Goal: Task Accomplishment & Management: Manage account settings

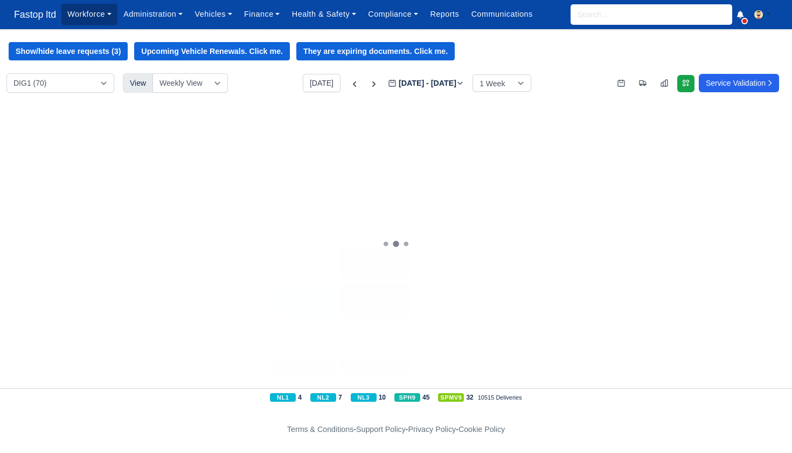
scroll to position [2098, 0]
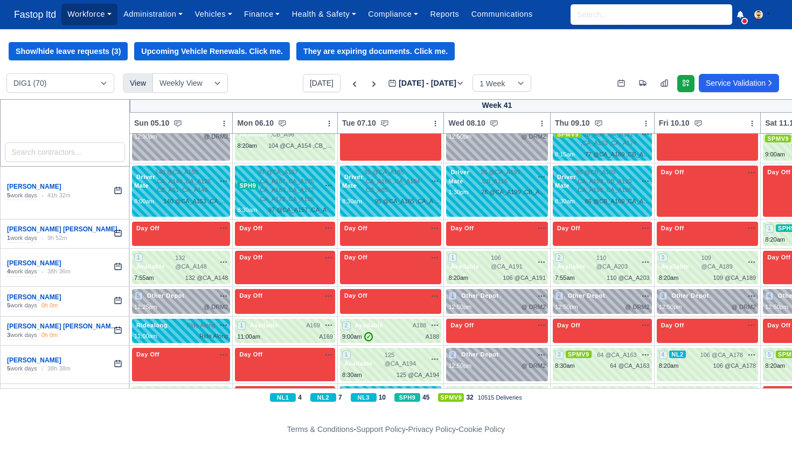
click at [95, 19] on link "Workforce" at bounding box center [89, 14] width 56 height 21
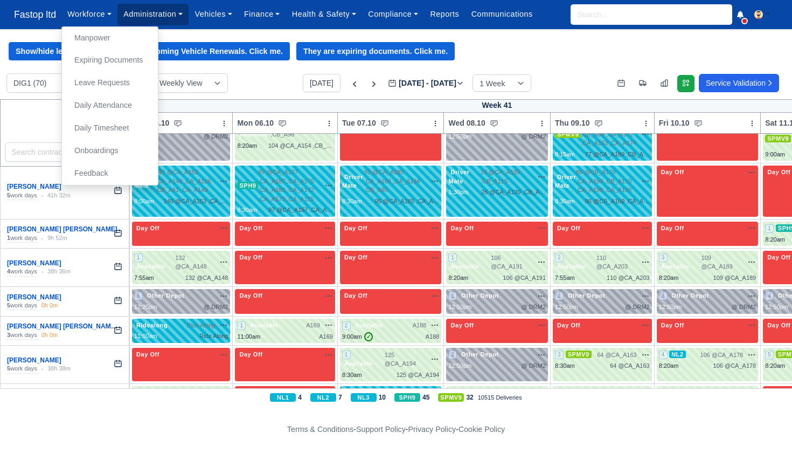
click at [145, 18] on link "Administration" at bounding box center [152, 14] width 71 height 21
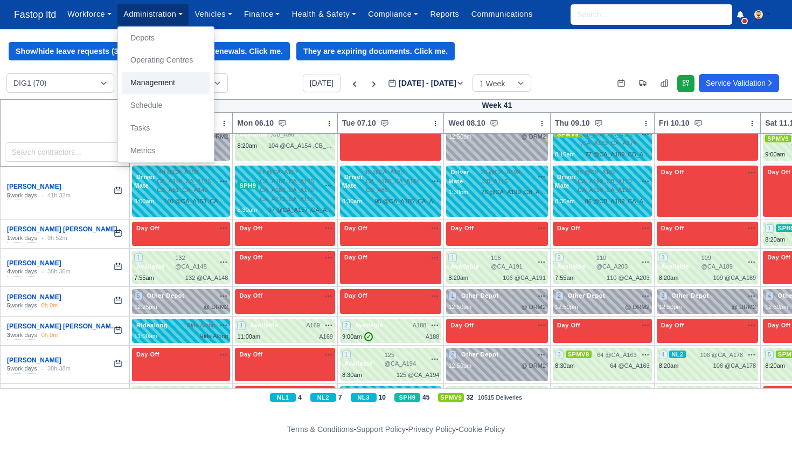
click at [149, 82] on link "Management" at bounding box center [165, 83] width 87 height 23
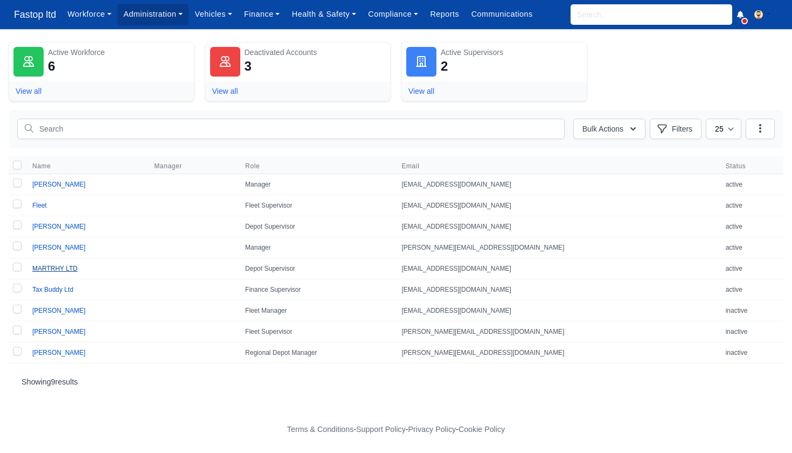
click at [65, 269] on link "MARTRHY LTD" at bounding box center [54, 269] width 45 height 8
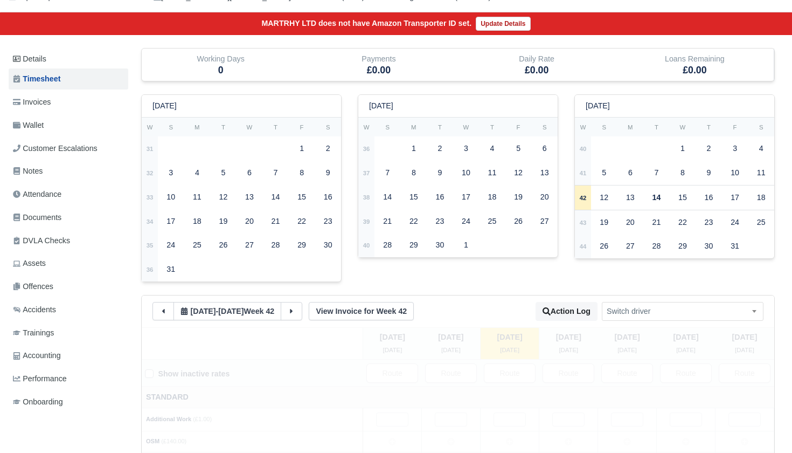
scroll to position [92, 0]
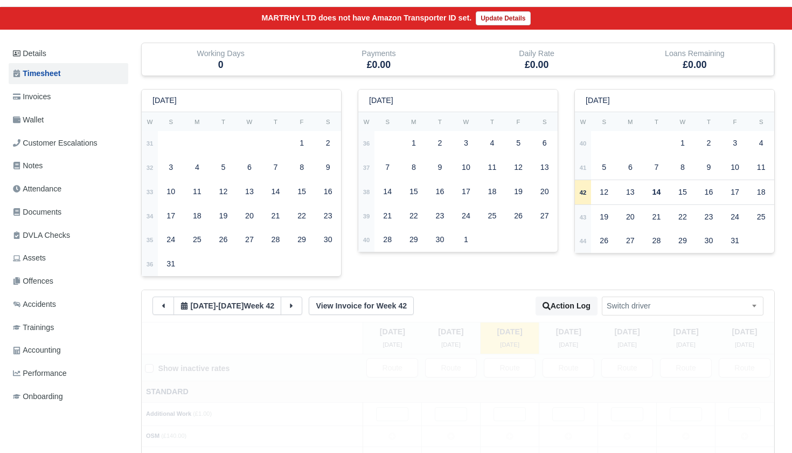
click at [168, 300] on button at bounding box center [163, 305] width 22 height 18
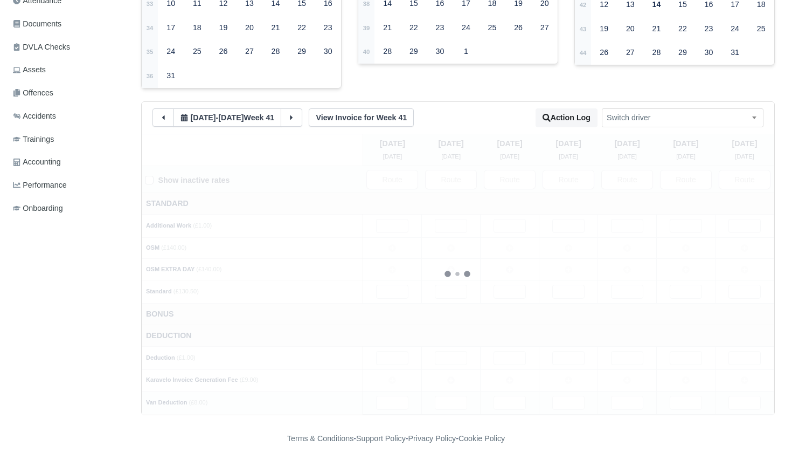
scroll to position [280, 0]
click at [398, 287] on input "text" at bounding box center [392, 292] width 32 height 14
type input "5"
click at [463, 285] on input "text" at bounding box center [451, 292] width 32 height 14
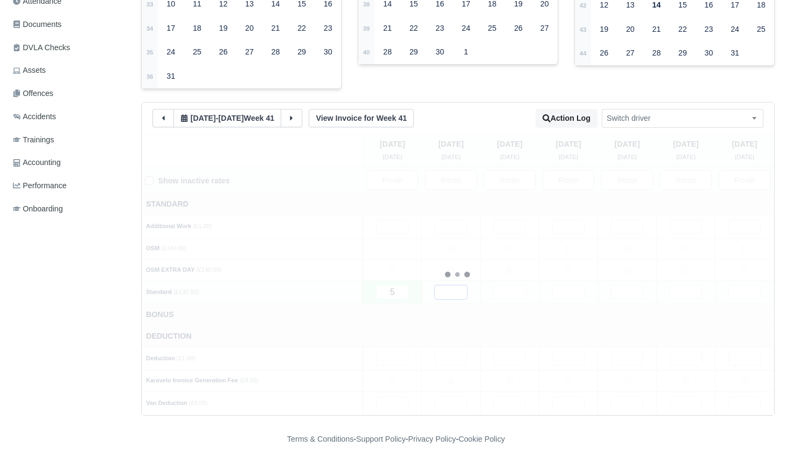
type input "5"
click at [509, 287] on input "text" at bounding box center [510, 292] width 32 height 14
type input "5"
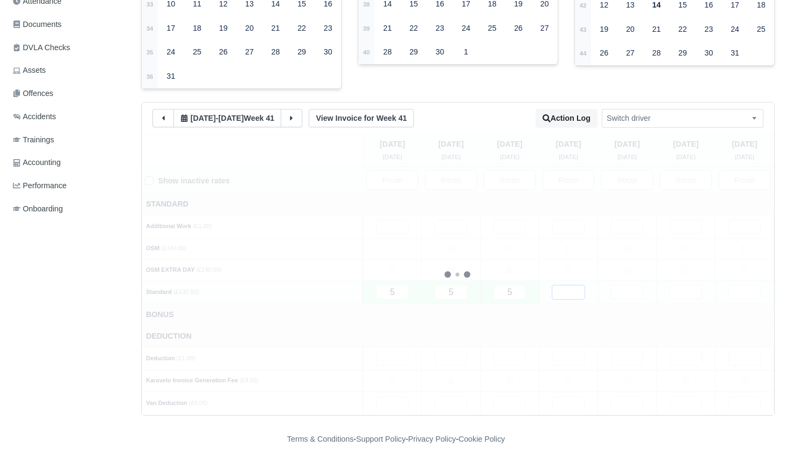
click at [566, 286] on input "text" at bounding box center [568, 292] width 32 height 14
type input "5"
click at [628, 287] on input "text" at bounding box center [627, 292] width 32 height 14
type input "5"
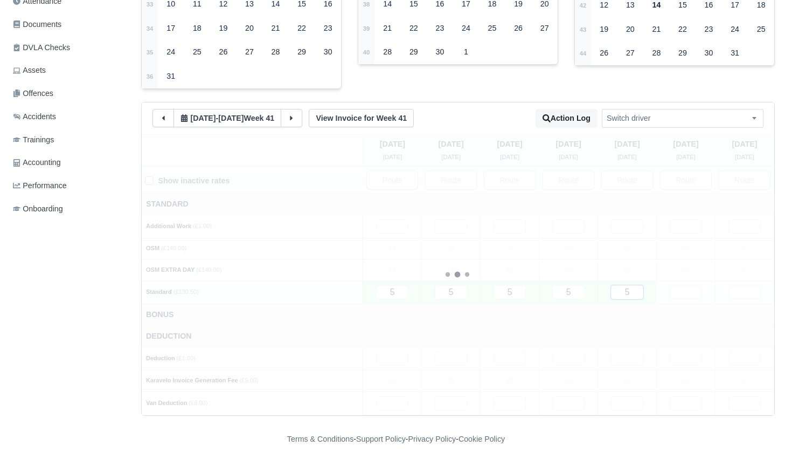
type input "5"
click at [683, 285] on input "text" at bounding box center [686, 292] width 32 height 14
type input "5"
click at [750, 285] on input "text" at bounding box center [744, 292] width 32 height 14
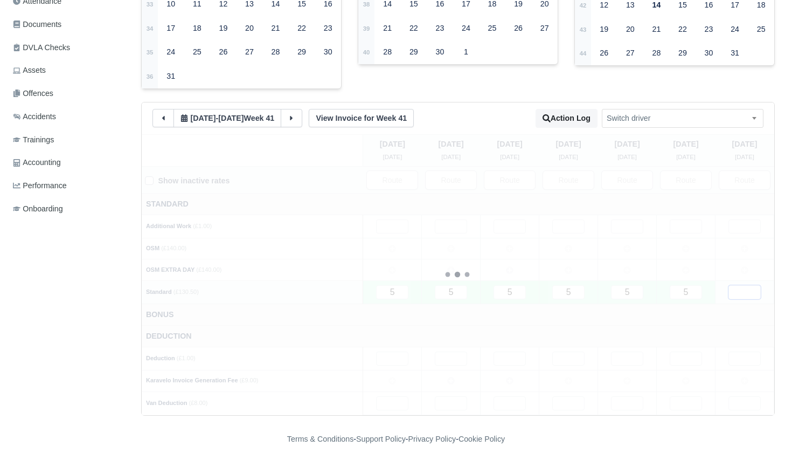
type input "5"
click at [663, 304] on td "Bonus" at bounding box center [458, 315] width 633 height 22
drag, startPoint x: 394, startPoint y: 244, endPoint x: 432, endPoint y: 243, distance: 37.2
click at [395, 244] on icon at bounding box center [392, 248] width 8 height 8
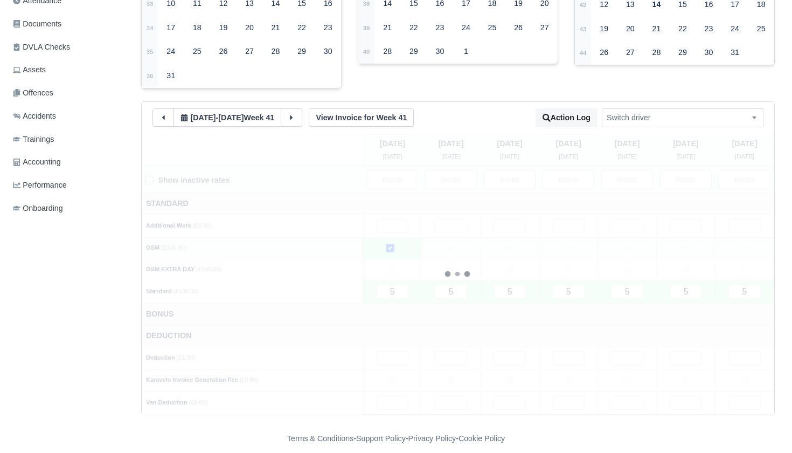
drag, startPoint x: 446, startPoint y: 242, endPoint x: 468, endPoint y: 244, distance: 22.2
click at [450, 242] on td at bounding box center [451, 248] width 59 height 22
click at [526, 244] on td at bounding box center [510, 248] width 59 height 22
drag, startPoint x: 553, startPoint y: 243, endPoint x: 567, endPoint y: 243, distance: 14.0
click at [558, 243] on td at bounding box center [568, 248] width 59 height 22
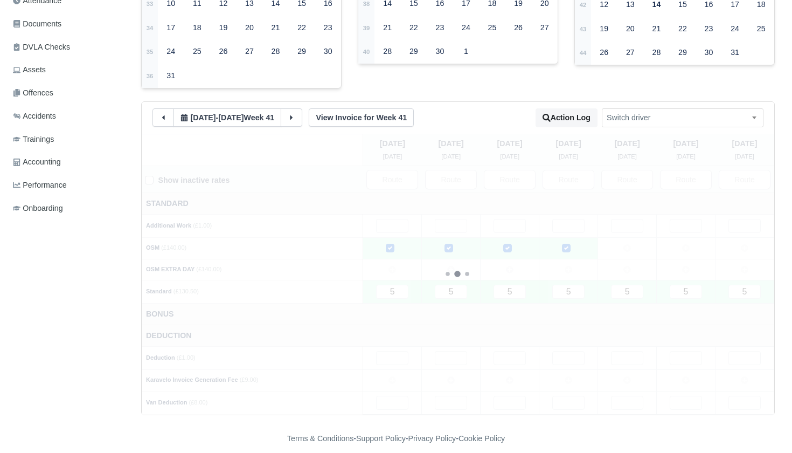
drag, startPoint x: 634, startPoint y: 244, endPoint x: 650, endPoint y: 244, distance: 16.2
click at [635, 244] on td at bounding box center [627, 248] width 59 height 22
click at [688, 244] on icon at bounding box center [686, 248] width 8 height 8
click at [689, 259] on td at bounding box center [686, 270] width 59 height 22
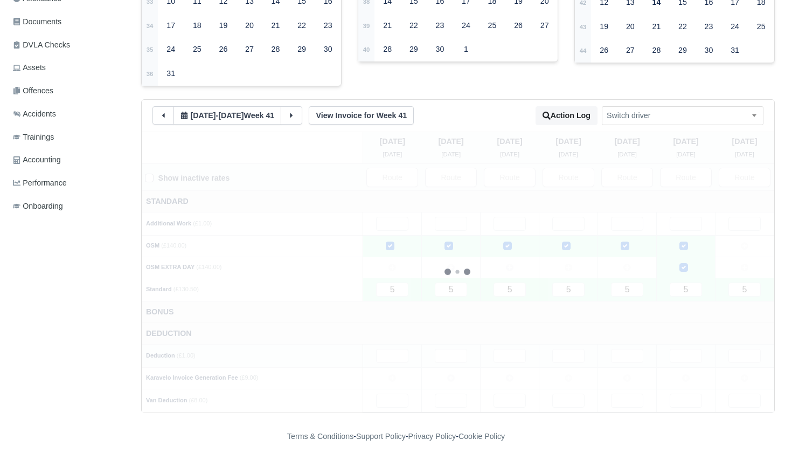
scroll to position [281, 0]
click at [398, 352] on input "text" at bounding box center [392, 357] width 32 height 14
click at [394, 375] on icon at bounding box center [392, 379] width 8 height 8
click at [401, 397] on input "text" at bounding box center [392, 401] width 32 height 14
click at [450, 396] on input "text" at bounding box center [451, 401] width 32 height 14
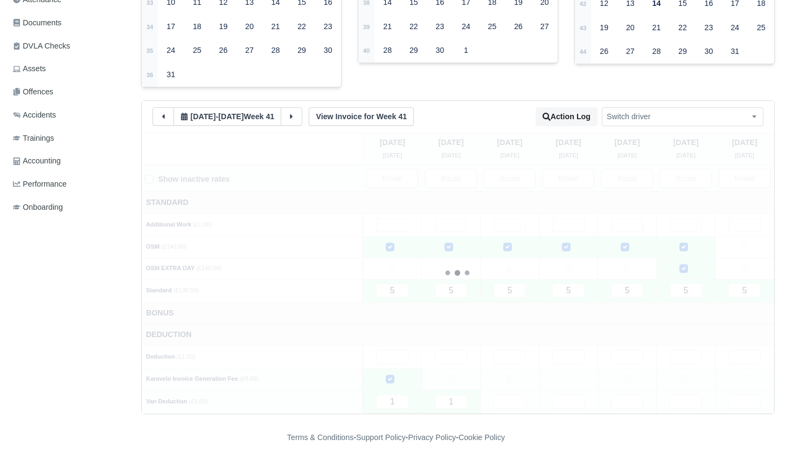
click at [528, 396] on td at bounding box center [510, 401] width 59 height 23
click at [520, 395] on input "text" at bounding box center [510, 401] width 32 height 14
click at [577, 395] on input "text" at bounding box center [568, 401] width 32 height 14
click at [621, 395] on input "text" at bounding box center [627, 401] width 32 height 14
click at [691, 394] on input "text" at bounding box center [686, 401] width 32 height 14
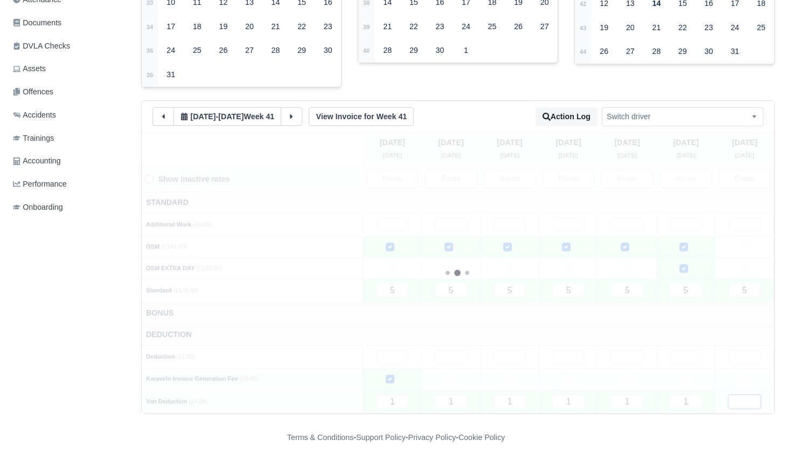
click at [745, 394] on input "text" at bounding box center [744, 401] width 32 height 14
click at [640, 324] on td "Deduction" at bounding box center [458, 335] width 633 height 22
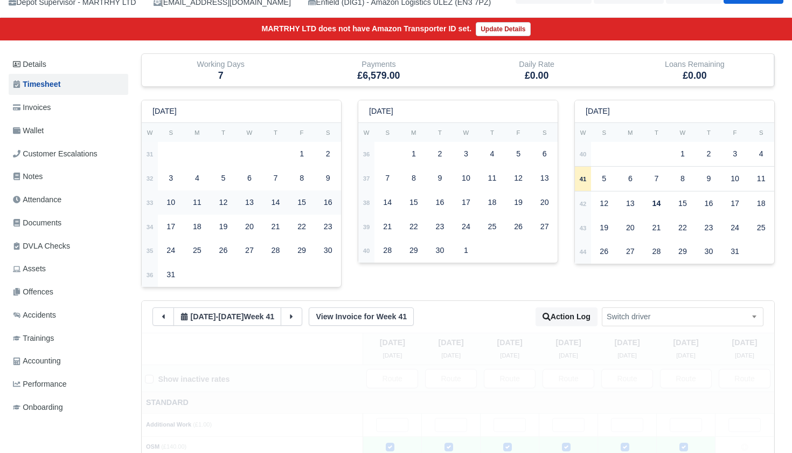
scroll to position [77, 0]
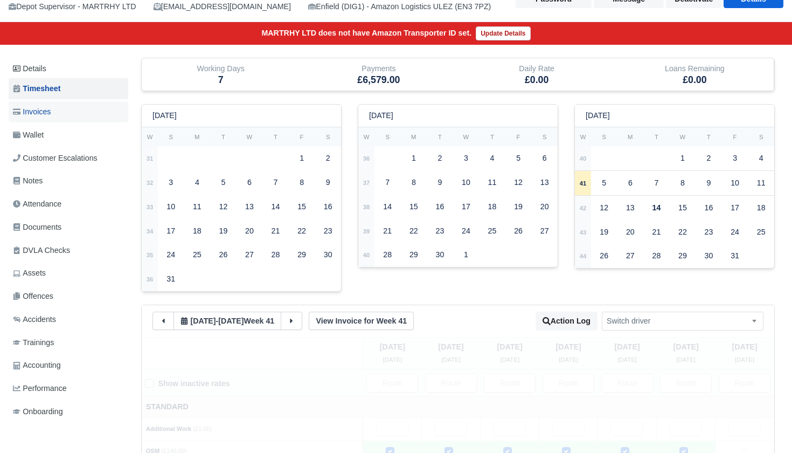
click at [44, 113] on span "Invoices" at bounding box center [32, 112] width 38 height 12
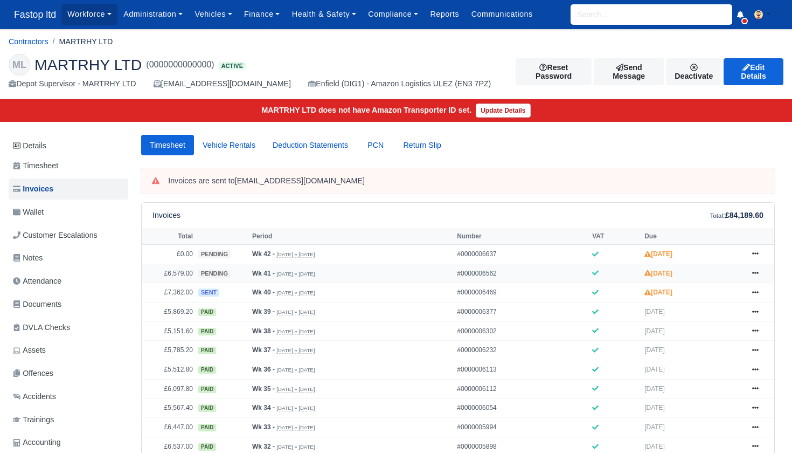
scroll to position [2, 0]
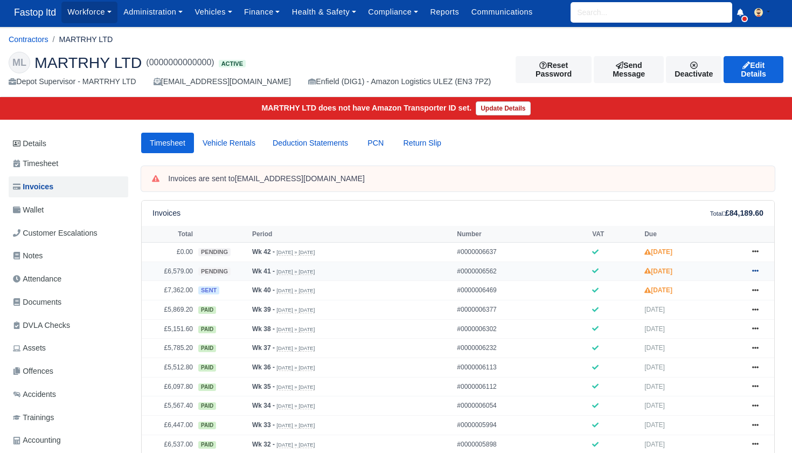
click at [756, 274] on icon at bounding box center [755, 270] width 6 height 6
click at [704, 325] on link "Approve" at bounding box center [715, 313] width 96 height 23
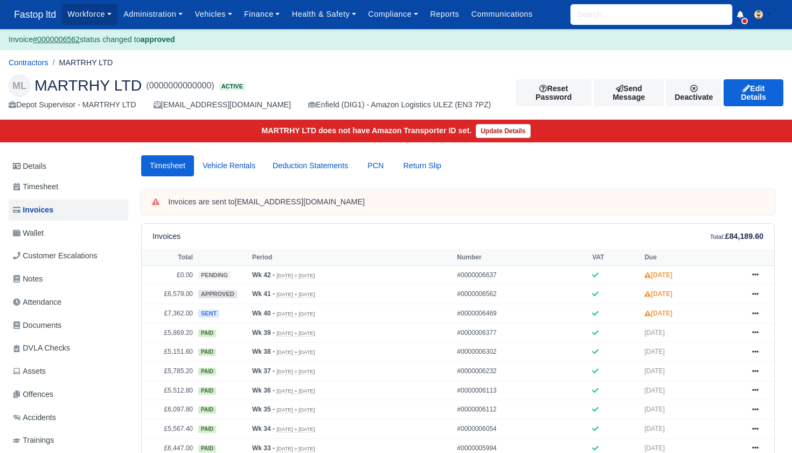
click at [598, 13] on input "search" at bounding box center [652, 14] width 162 height 20
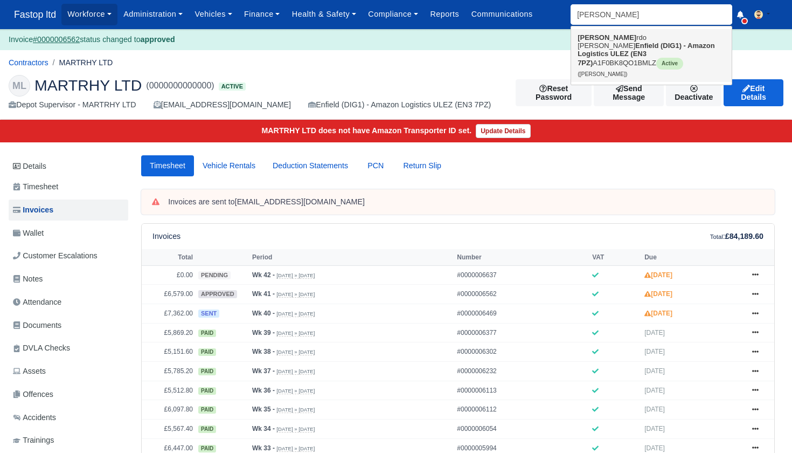
click at [600, 34] on link "[PERSON_NAME] rdo Lennardo Wilson Enfield (DIG1) - Amazon Logistics ULEZ (EN3 7…" at bounding box center [651, 55] width 161 height 53
type input "[PERSON_NAME]"
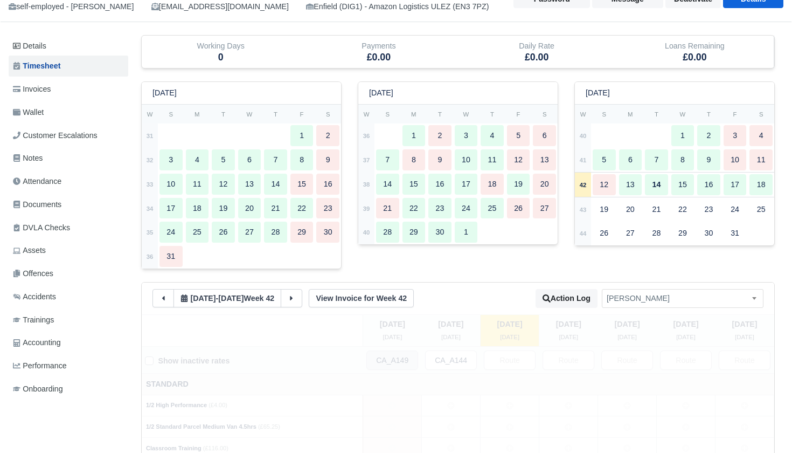
scroll to position [142, 0]
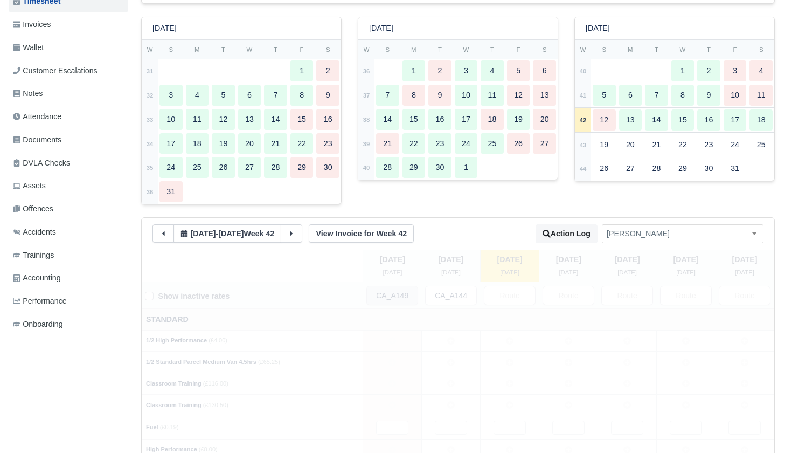
click at [168, 229] on button at bounding box center [163, 233] width 22 height 18
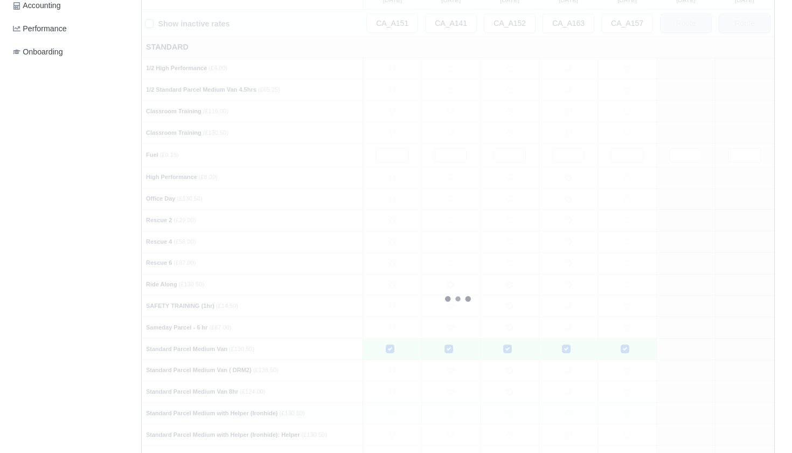
scroll to position [413, 0]
click at [392, 174] on icon at bounding box center [392, 178] width 8 height 8
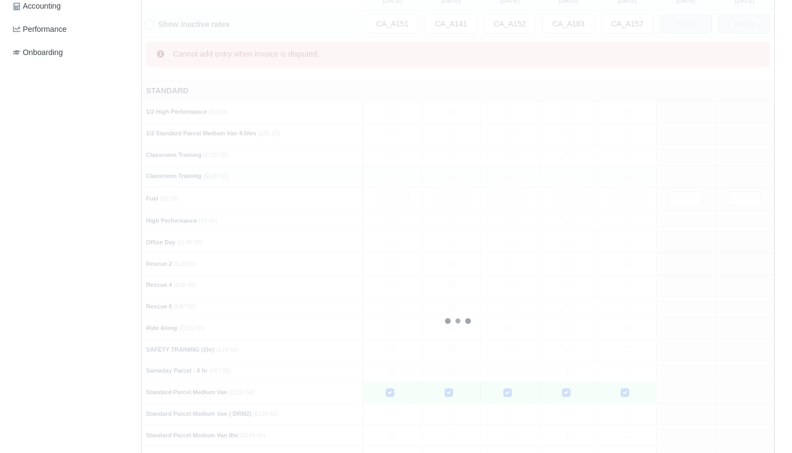
click at [451, 172] on td at bounding box center [451, 176] width 59 height 22
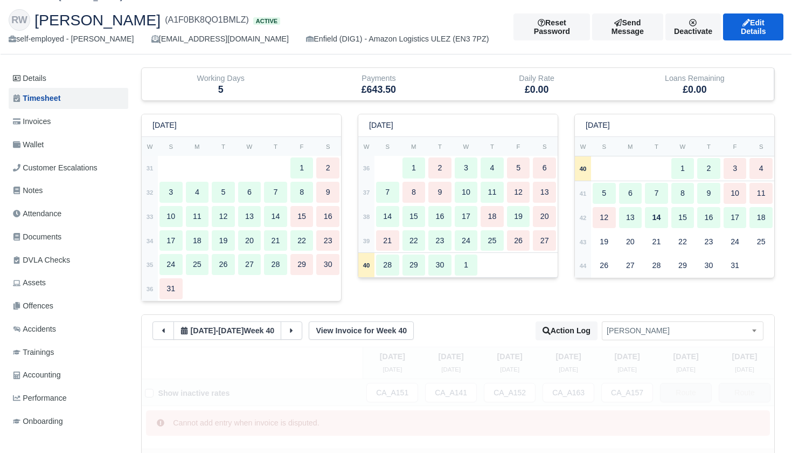
scroll to position [17, 0]
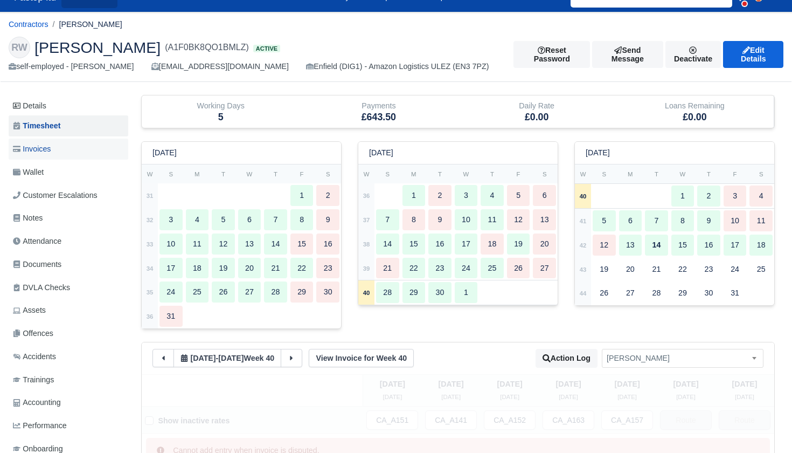
click at [38, 147] on span "Invoices" at bounding box center [32, 149] width 38 height 12
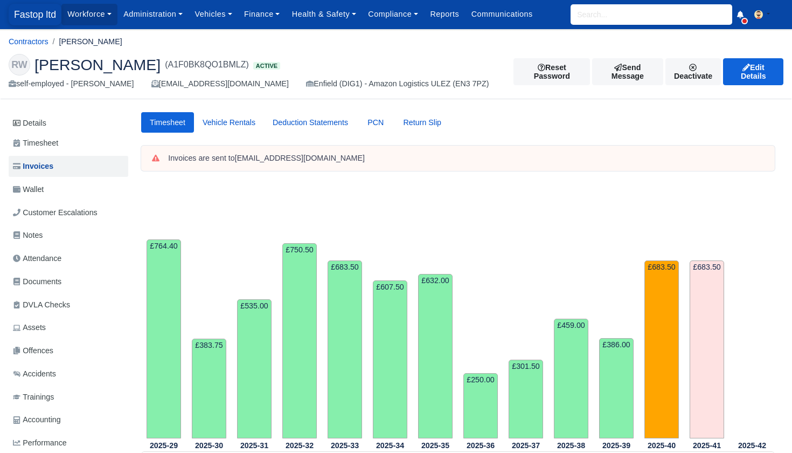
click at [39, 13] on span "Fastop ltd" at bounding box center [35, 15] width 53 height 22
